Goal: Find specific page/section: Find specific page/section

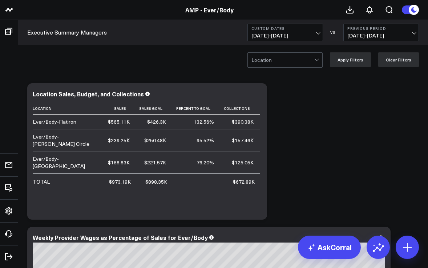
click at [304, 61] on div at bounding box center [283, 60] width 63 height 15
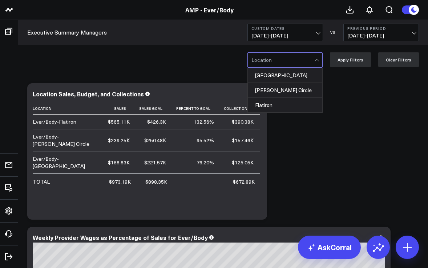
click at [296, 87] on div "[PERSON_NAME] Circle" at bounding box center [285, 90] width 75 height 15
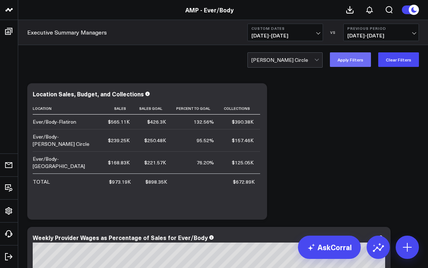
click at [351, 60] on button "Apply Filters" at bounding box center [350, 59] width 41 height 15
